Goal: Task Accomplishment & Management: Manage account settings

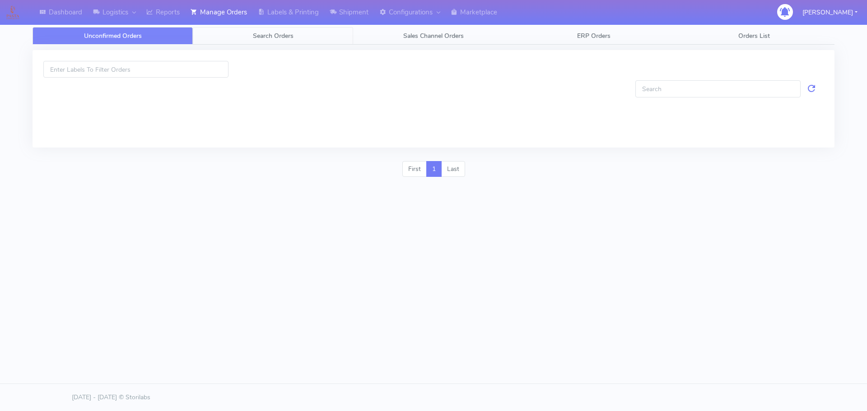
drag, startPoint x: 0, startPoint y: 0, endPoint x: 253, endPoint y: 32, distance: 254.9
click at [253, 32] on span "Search Orders" at bounding box center [273, 36] width 41 height 9
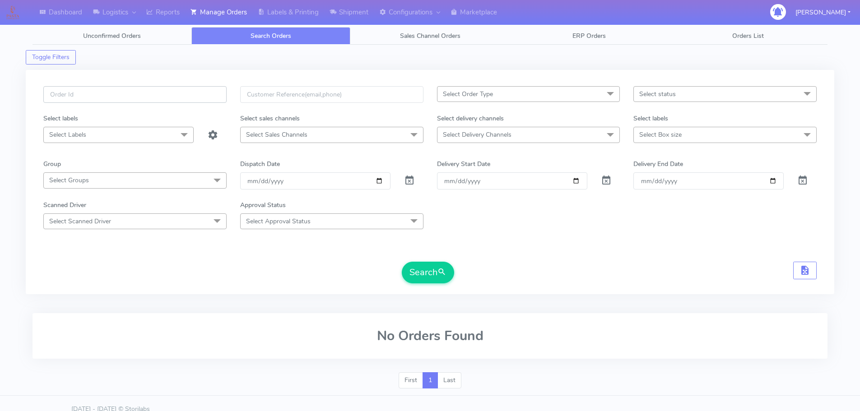
click at [213, 94] on input "text" at bounding box center [134, 94] width 183 height 17
paste input "1617254"
type input "1617254"
click at [411, 178] on span at bounding box center [409, 182] width 11 height 9
click at [415, 269] on button "Search" at bounding box center [428, 273] width 52 height 22
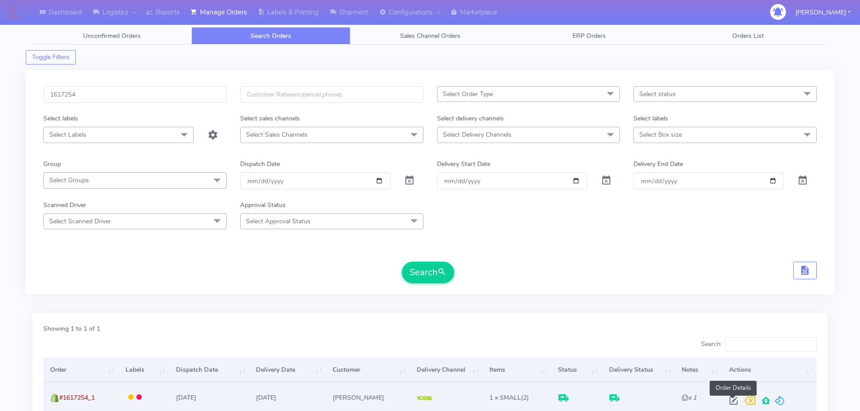
click at [732, 403] on span at bounding box center [734, 403] width 16 height 9
select select "5"
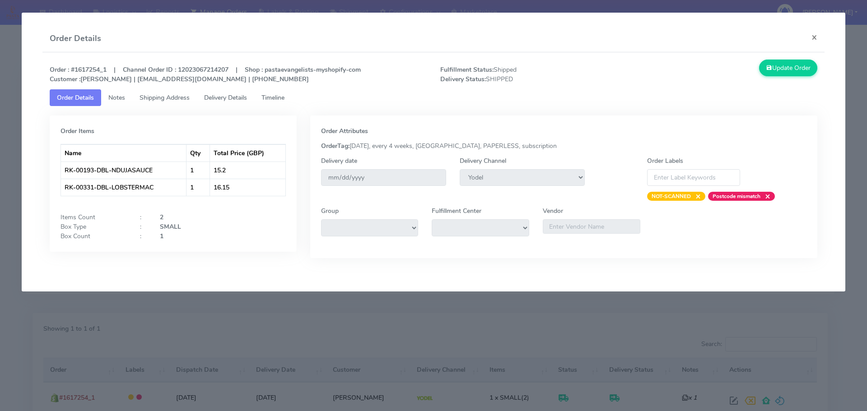
click at [235, 97] on span "Delivery Details" at bounding box center [225, 97] width 43 height 9
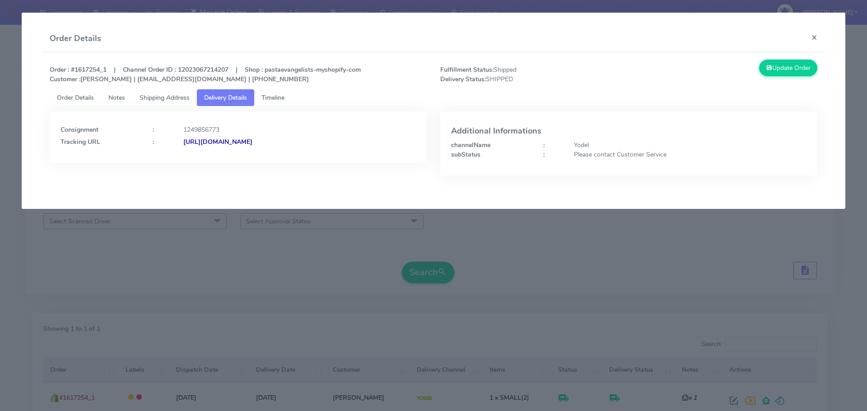
click at [180, 102] on span "Shipping Address" at bounding box center [165, 97] width 50 height 9
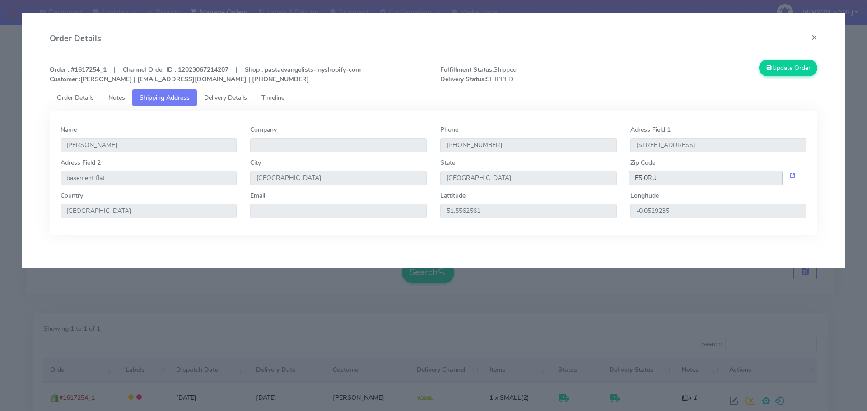
drag, startPoint x: 669, startPoint y: 183, endPoint x: 613, endPoint y: 182, distance: 56.0
click at [613, 182] on div "[GEOGRAPHIC_DATA] 2 basement flat City [GEOGRAPHIC_DATA] [GEOGRAPHIC_DATA] Zip …" at bounding box center [434, 174] width 760 height 33
click at [235, 97] on span "Delivery Details" at bounding box center [225, 97] width 43 height 9
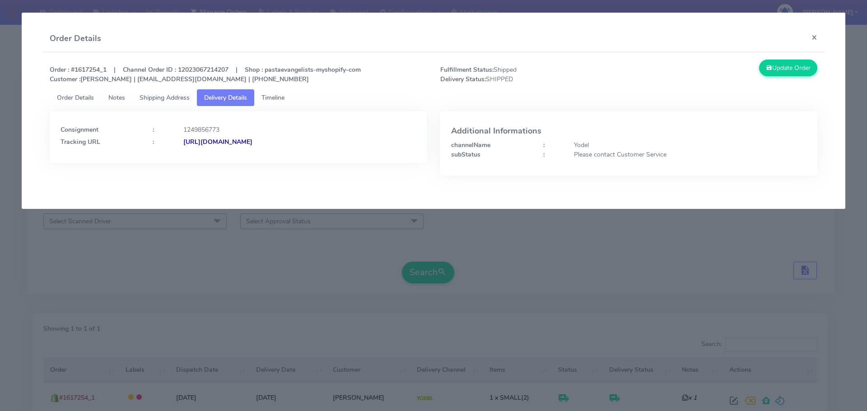
click at [252, 141] on strong "[URL][DOMAIN_NAME]" at bounding box center [217, 142] width 69 height 9
